Goal: Information Seeking & Learning: Learn about a topic

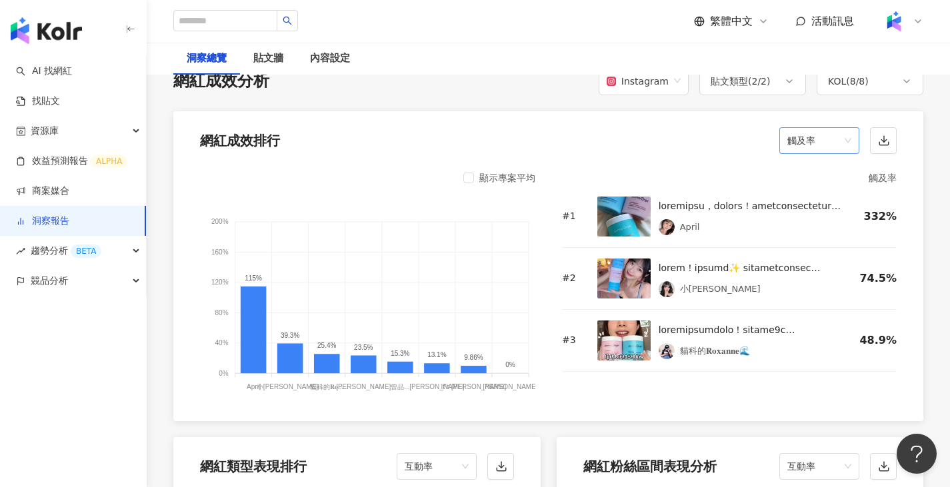
click at [827, 135] on span "觸及率" at bounding box center [819, 140] width 64 height 25
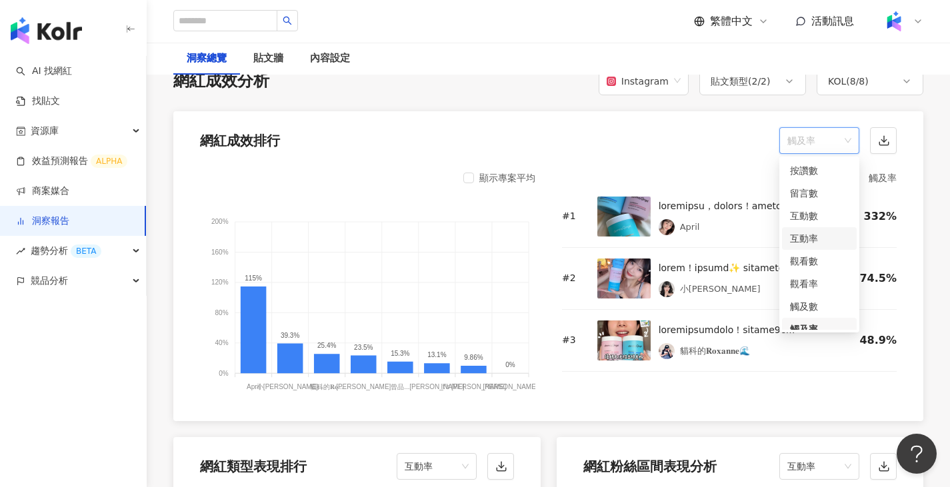
click at [810, 231] on div "互動率" at bounding box center [819, 238] width 59 height 15
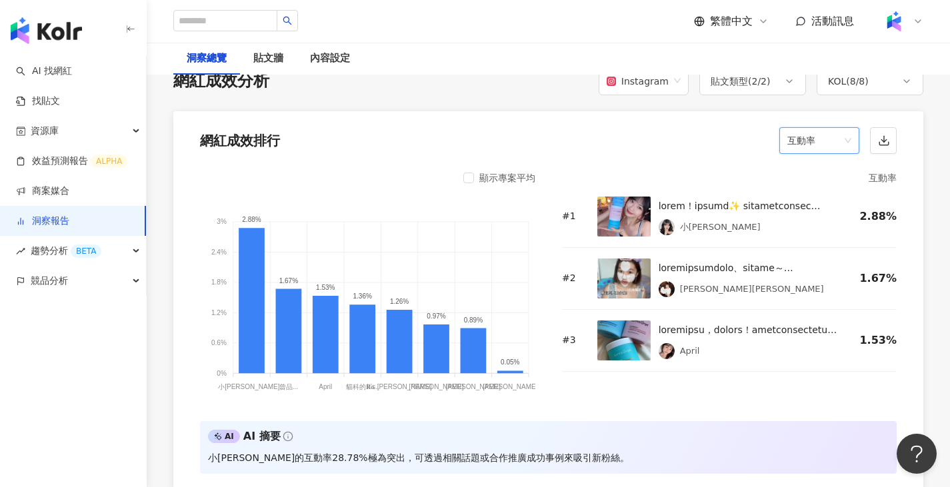
click at [462, 183] on div "顯示專案平均" at bounding box center [367, 178] width 335 height 16
click at [476, 175] on div "顯示專案平均" at bounding box center [499, 178] width 72 height 16
click at [839, 133] on span "互動率" at bounding box center [819, 140] width 64 height 25
click at [821, 277] on div "觀看率" at bounding box center [819, 284] width 59 height 15
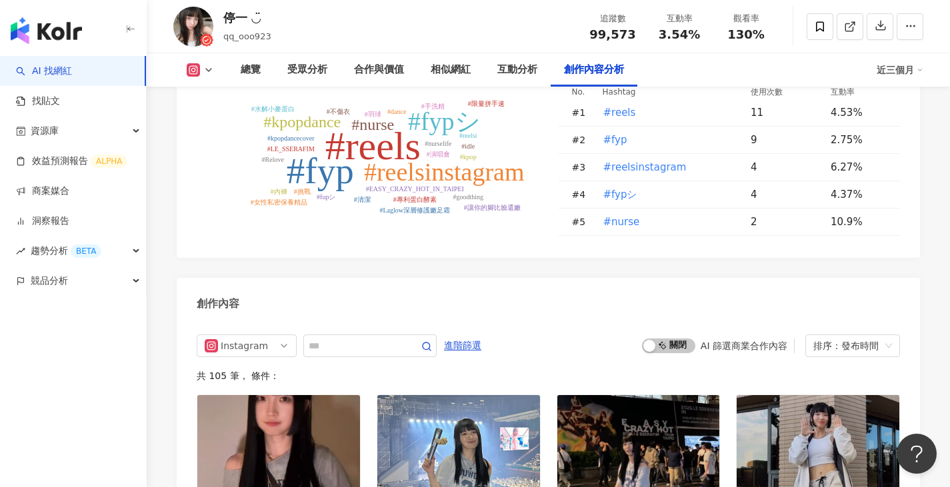
scroll to position [3935, 0]
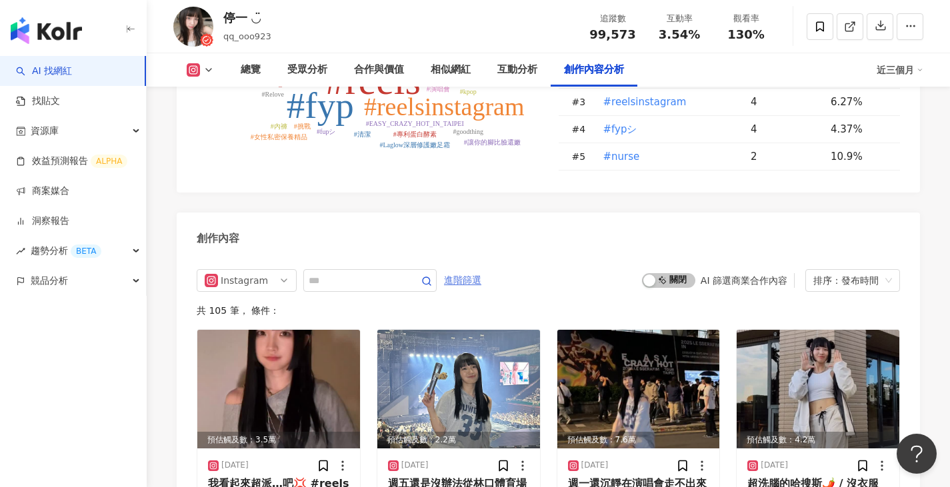
click at [481, 270] on span "進階篩選" at bounding box center [462, 280] width 37 height 21
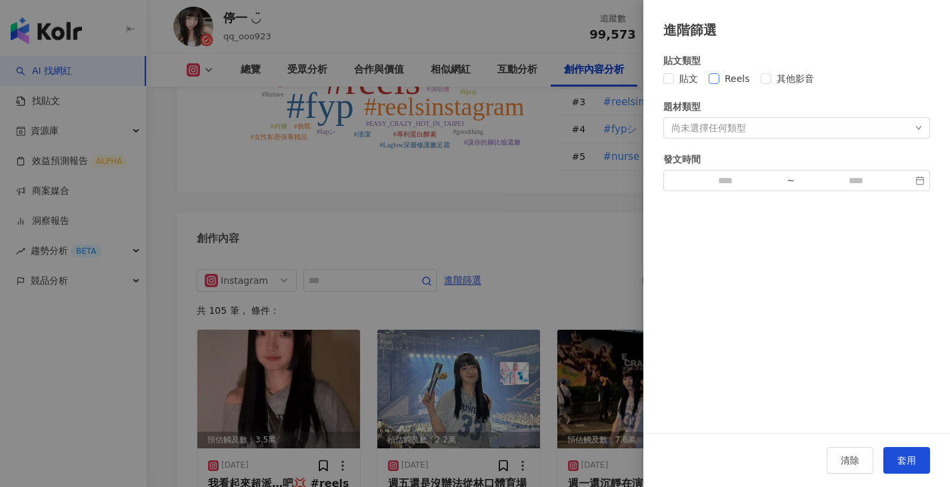
click at [725, 78] on span "Reels" at bounding box center [737, 78] width 36 height 15
click at [907, 453] on button "套用" at bounding box center [906, 460] width 47 height 27
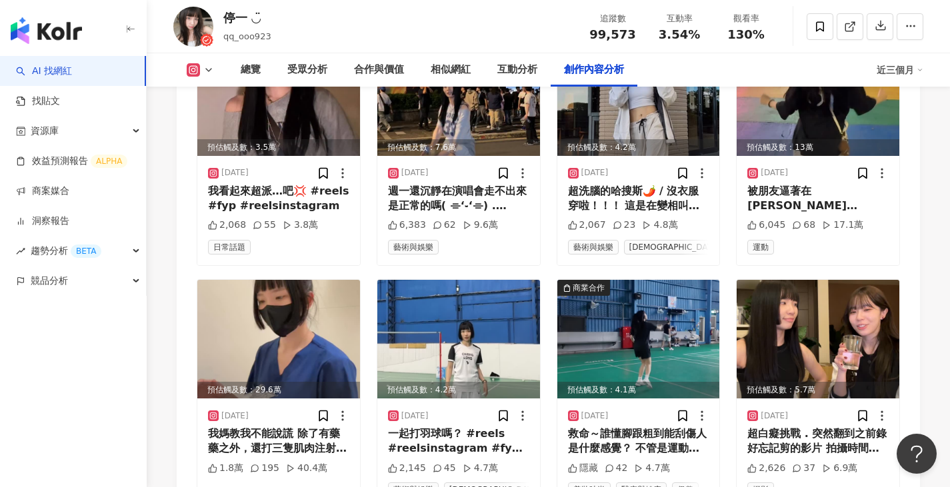
scroll to position [4241, 0]
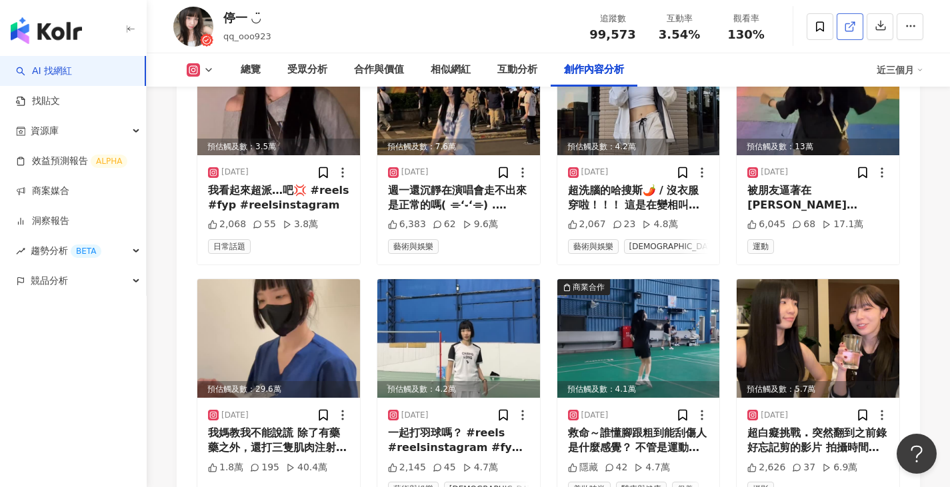
click at [857, 25] on link at bounding box center [850, 26] width 27 height 27
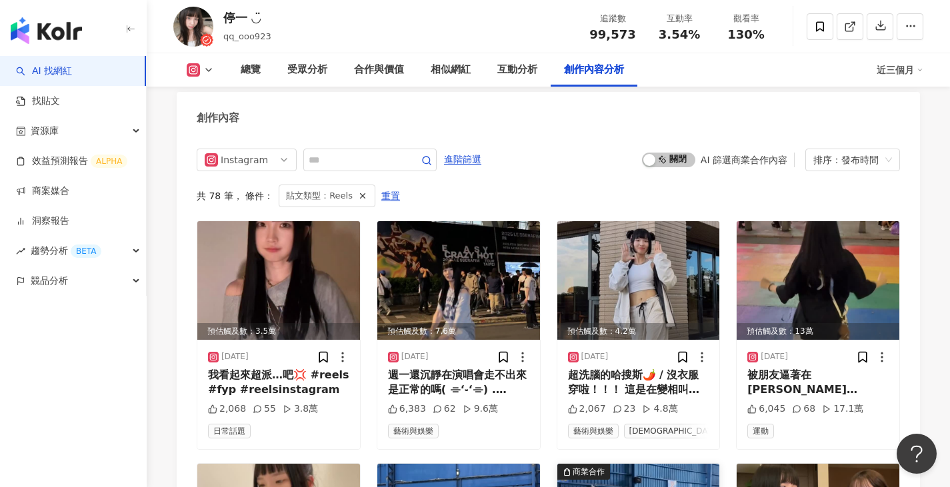
scroll to position [4056, 0]
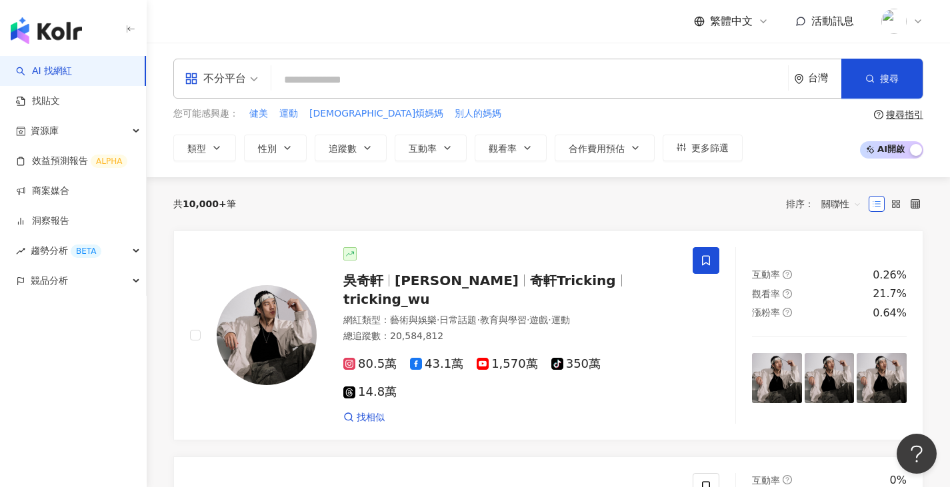
click at [649, 183] on div "共 10,000+ 筆 排序： 關聯性" at bounding box center [548, 203] width 750 height 53
click at [395, 91] on input "search" at bounding box center [530, 79] width 506 height 25
paste input "**********"
type input "**********"
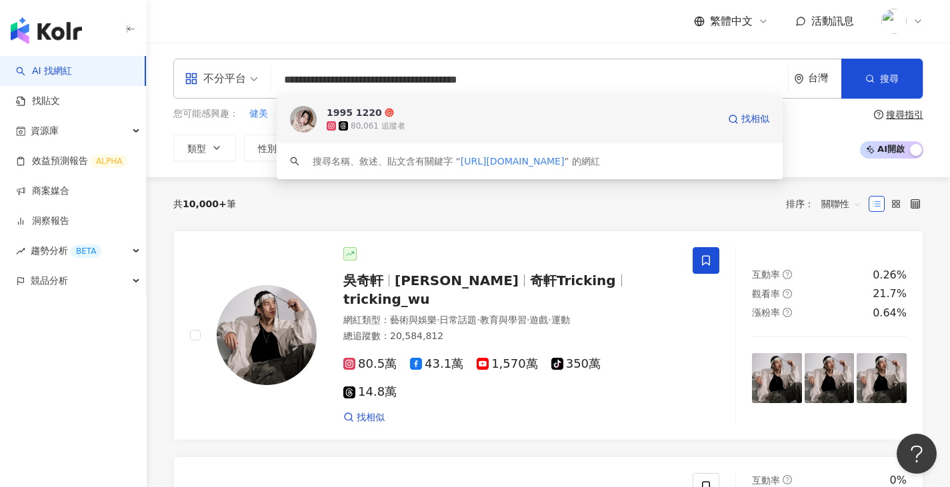
click at [318, 121] on div "1995 1220 80,061 追蹤者 找相似" at bounding box center [530, 119] width 506 height 48
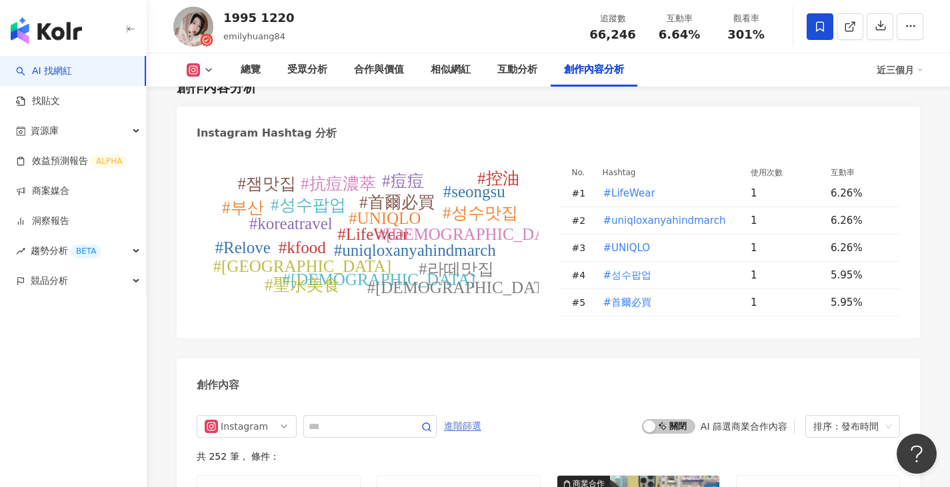
scroll to position [3988, 0]
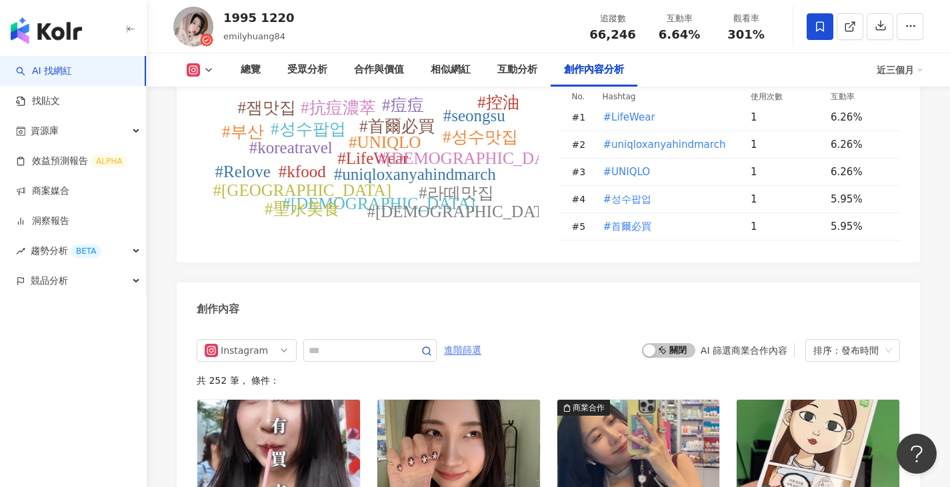
click at [481, 340] on span "進階篩選" at bounding box center [462, 350] width 37 height 21
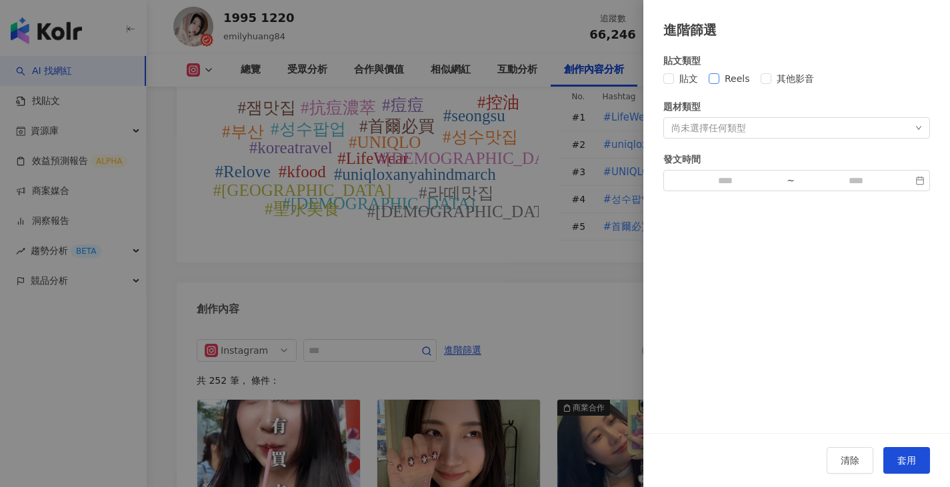
click at [731, 75] on span "Reels" at bounding box center [737, 78] width 36 height 15
click at [920, 459] on button "套用" at bounding box center [906, 460] width 47 height 27
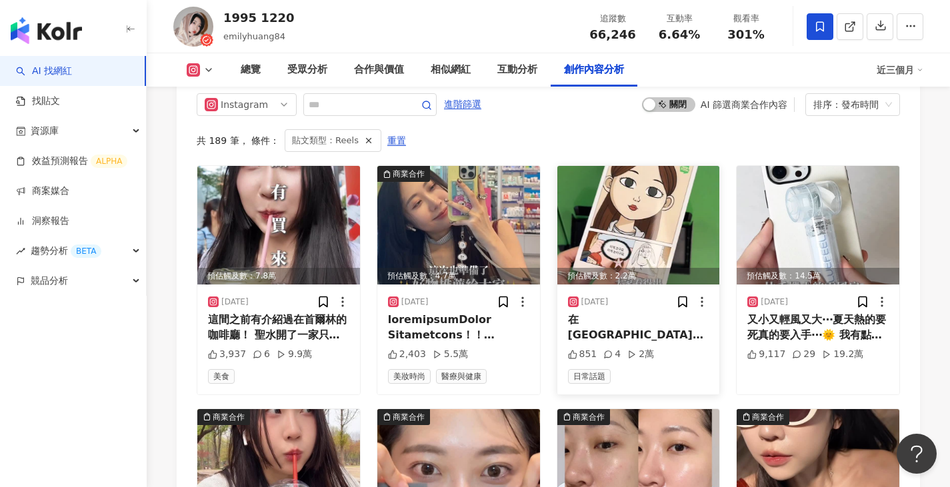
scroll to position [4261, 0]
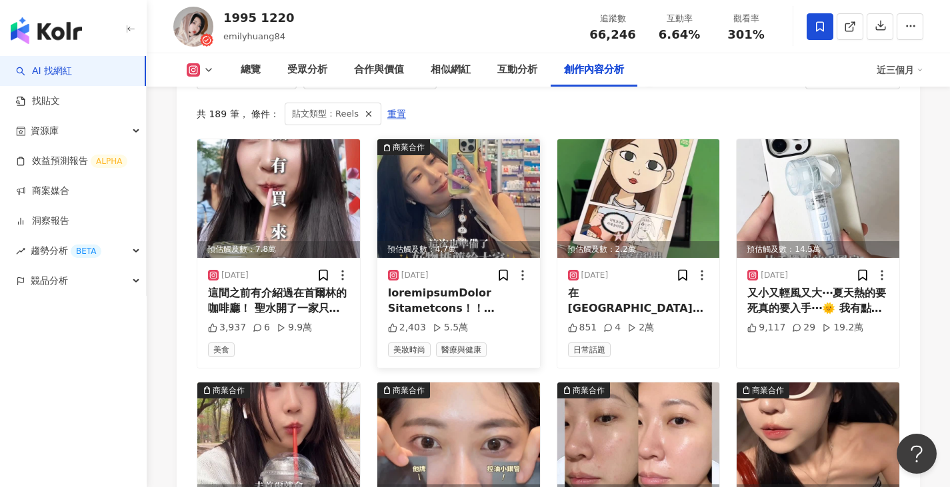
click at [473, 286] on div at bounding box center [458, 301] width 141 height 30
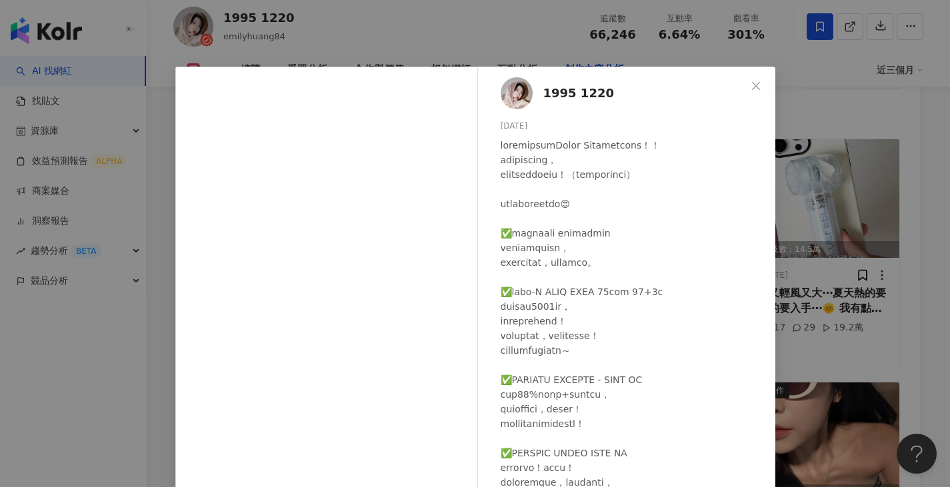
click at [868, 236] on div "1995 1220 [DATE] 2,403 5.5萬 查看原始貼文" at bounding box center [475, 243] width 950 height 487
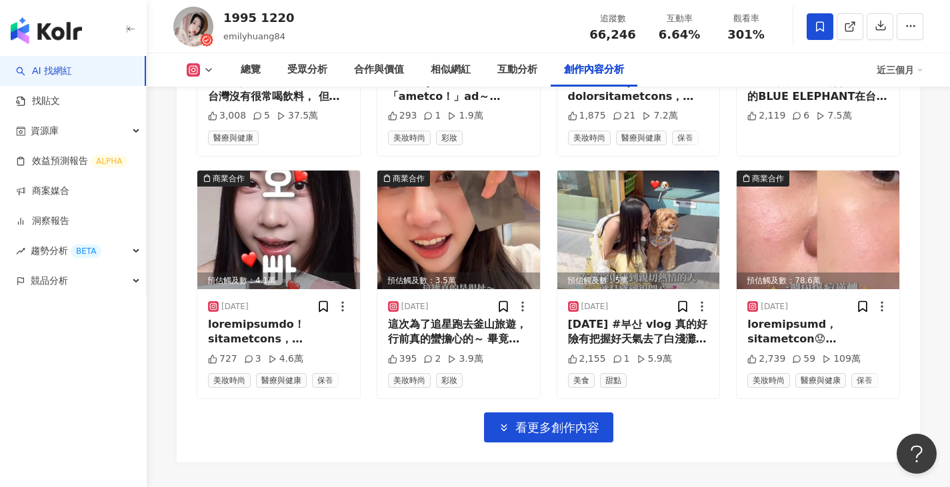
scroll to position [4728, 0]
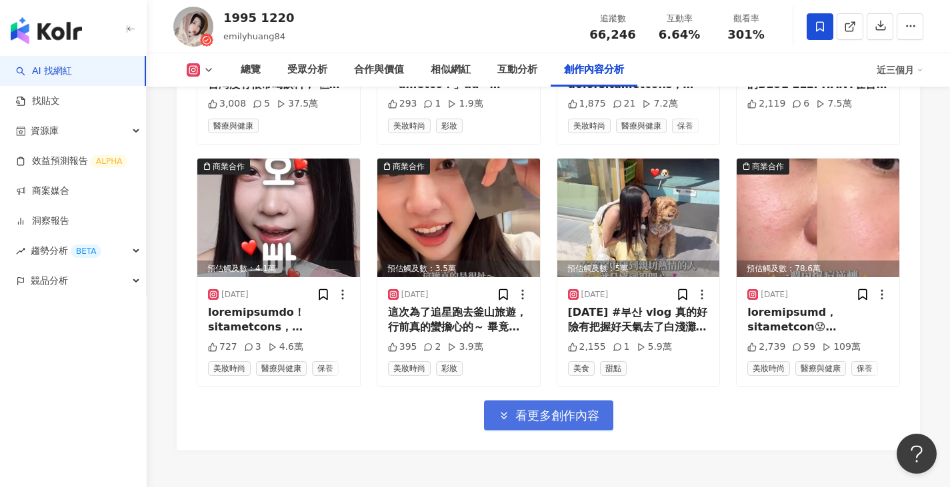
click at [549, 409] on span "看更多創作內容" at bounding box center [557, 416] width 84 height 15
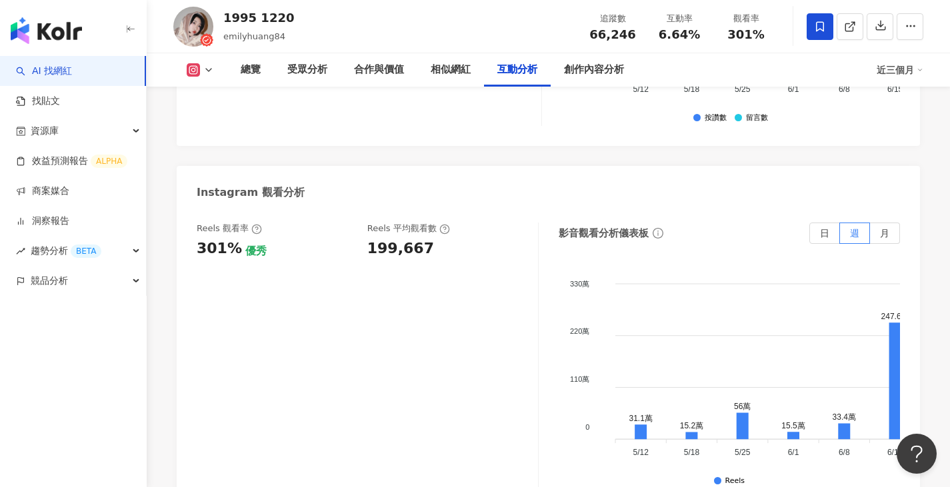
scroll to position [2794, 0]
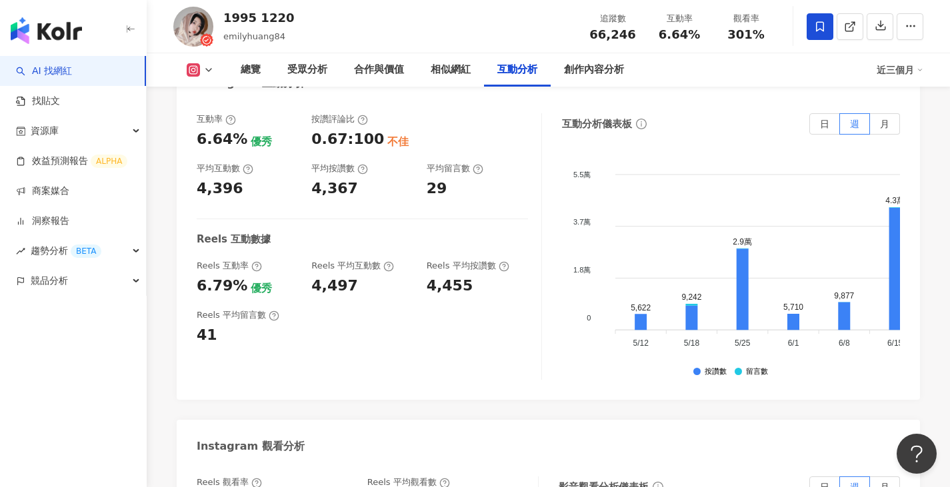
click at [415, 263] on div "互動率 6.64% 優秀 按讚評論比 0.67:100 不佳 平均互動數 4,396 平均按讚數 4,367 平均留言數 29 Reels 互動數據 Reel…" at bounding box center [369, 246] width 345 height 267
